Goal: Information Seeking & Learning: Check status

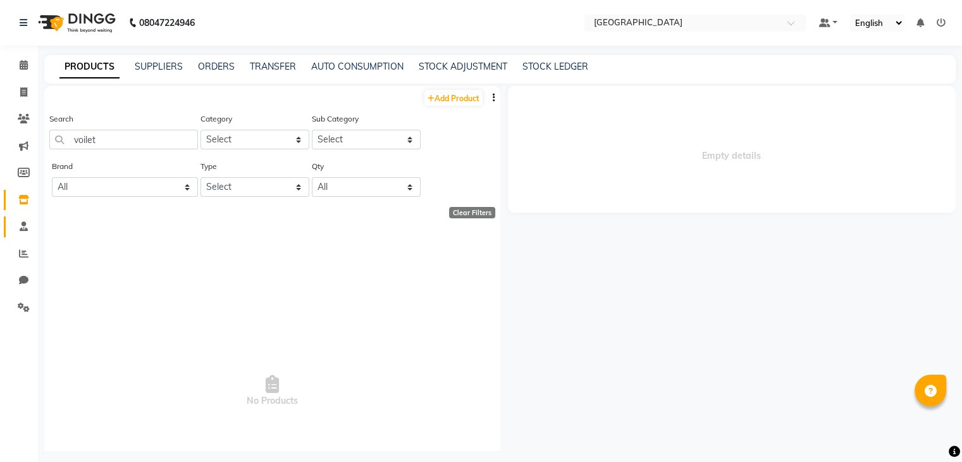
click at [21, 236] on link "Staff" at bounding box center [19, 226] width 30 height 21
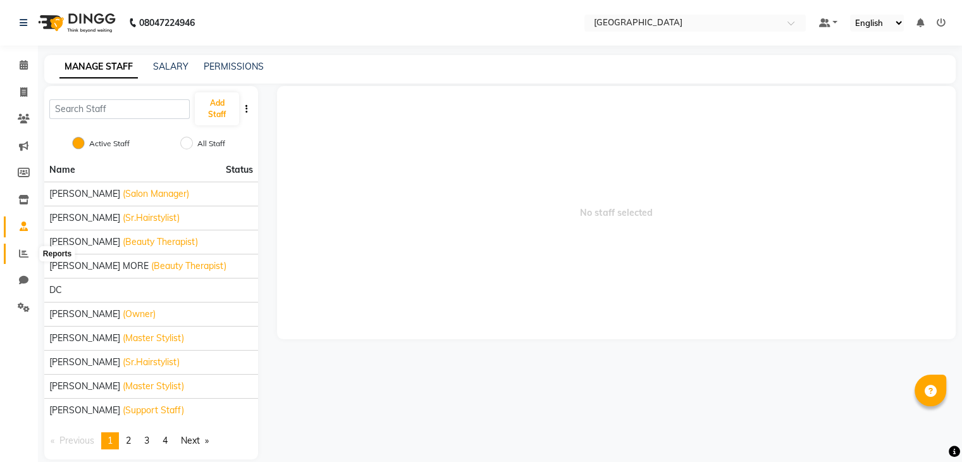
click at [22, 254] on icon at bounding box center [23, 253] width 9 height 9
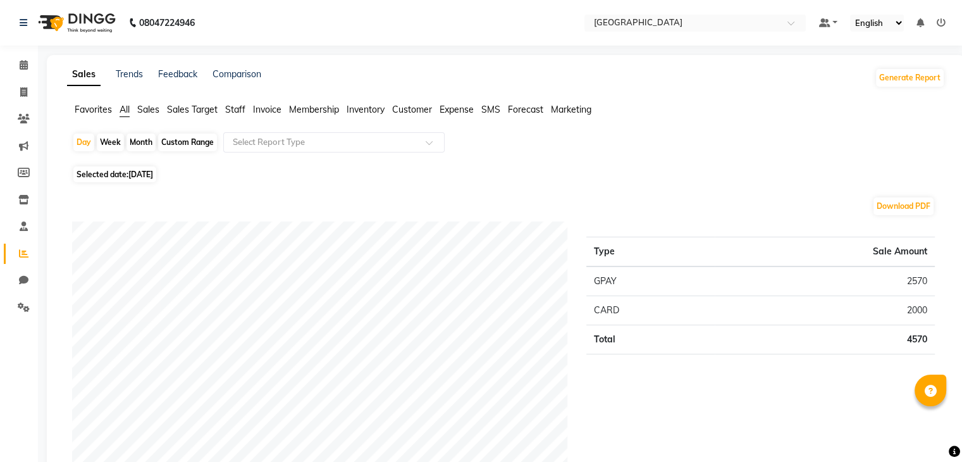
click at [150, 145] on div "Month" at bounding box center [140, 142] width 29 height 18
select select "9"
select select "2025"
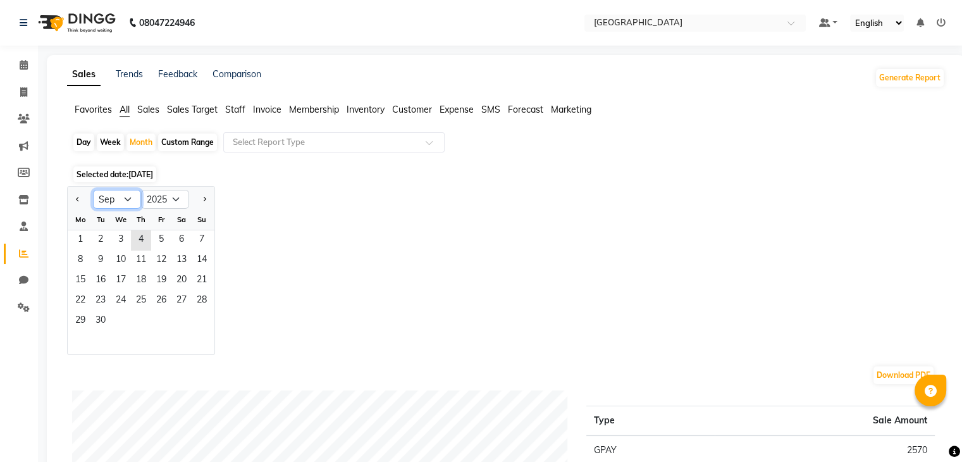
click at [108, 206] on select "Jan Feb Mar Apr May Jun [DATE] Aug Sep Oct Nov Dec" at bounding box center [117, 199] width 48 height 19
select select "8"
click at [93, 190] on select "Jan Feb Mar Apr May Jun [DATE] Aug Sep Oct Nov Dec" at bounding box center [117, 199] width 48 height 19
click at [152, 245] on span "1" at bounding box center [161, 240] width 20 height 20
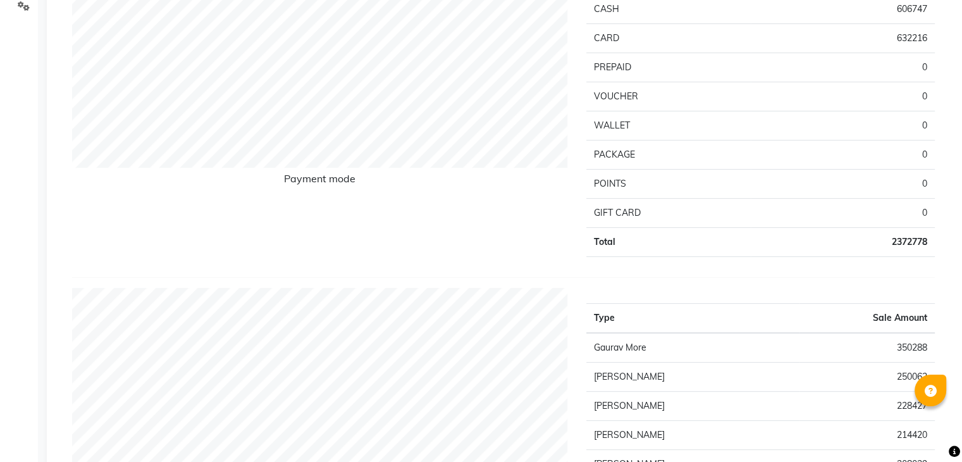
scroll to position [316, 0]
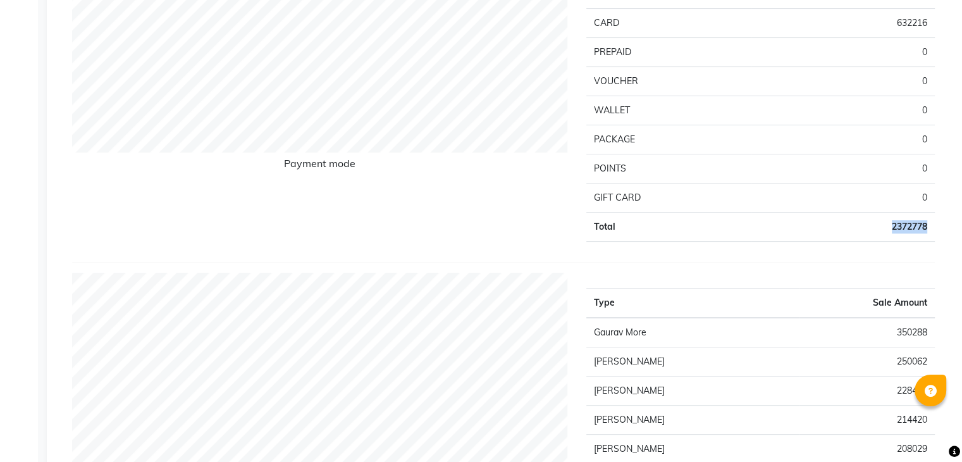
drag, startPoint x: 924, startPoint y: 226, endPoint x: 861, endPoint y: 226, distance: 63.9
click at [861, 226] on td "2372778" at bounding box center [843, 226] width 184 height 29
copy td "2372778"
